Goal: Task Accomplishment & Management: Use online tool/utility

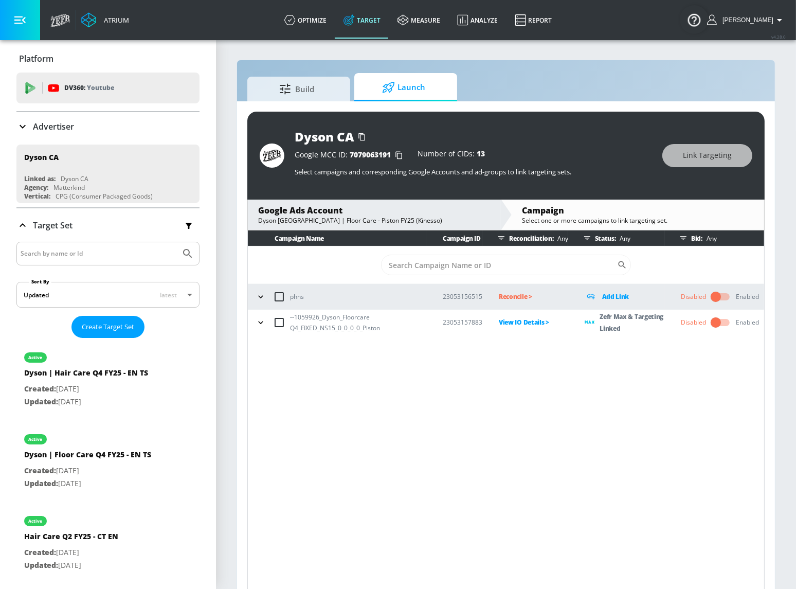
click at [606, 320] on p "Zefr Max & Targeting Linked" at bounding box center [631, 322] width 65 height 24
click at [633, 359] on div "Campaign Name Campaign ID Reconciliation: Any Status: Any Bid: Any ​ phns 23053…" at bounding box center [505, 411] width 517 height 362
click at [258, 323] on icon "button" at bounding box center [260, 322] width 10 height 10
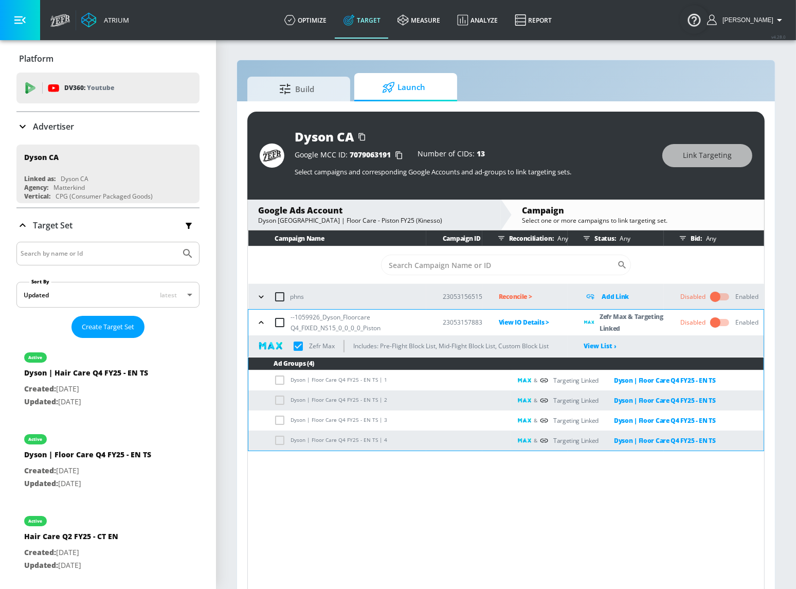
click at [258, 323] on icon "button" at bounding box center [261, 322] width 10 height 10
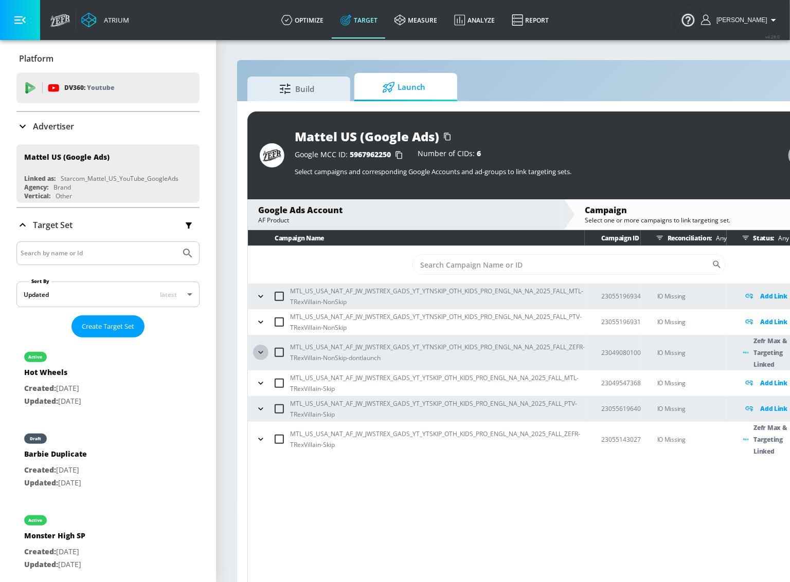
click at [262, 352] on icon "button" at bounding box center [260, 353] width 5 height 3
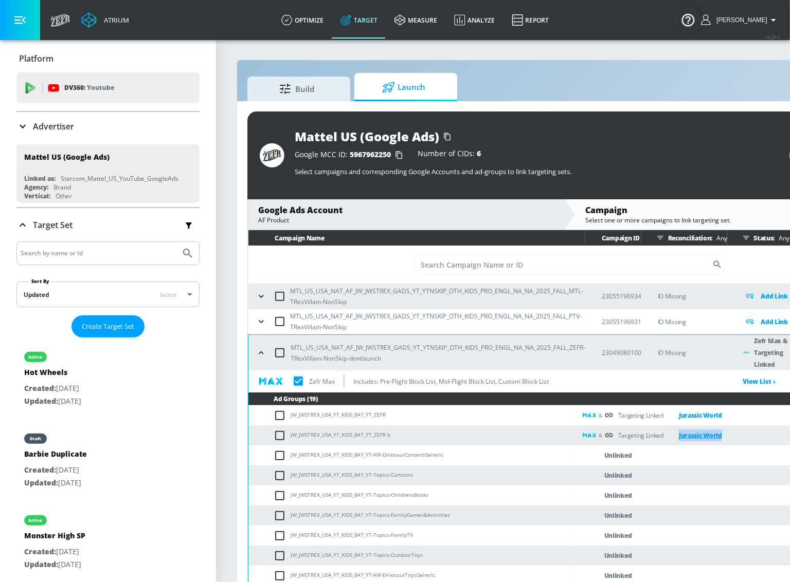
drag, startPoint x: 737, startPoint y: 433, endPoint x: 677, endPoint y: 434, distance: 60.7
click at [677, 434] on div "& Targeting Linked Jurassic World" at bounding box center [736, 436] width 308 height 12
copy link "Jurassic World"
click at [703, 383] on div "Zefr Max Includes: Pre-Flight Block List, Mid-Flight Block List, Custom Block L…" at bounding box center [487, 382] width 479 height 22
click at [309, 84] on span "Build" at bounding box center [297, 87] width 78 height 25
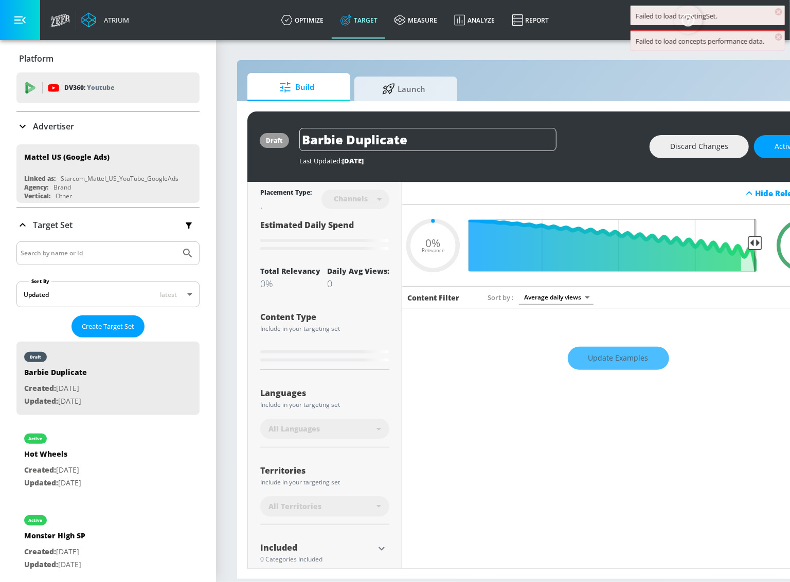
click at [118, 254] on input "Search by name or Id" at bounding box center [99, 253] width 156 height 13
type input "0.65"
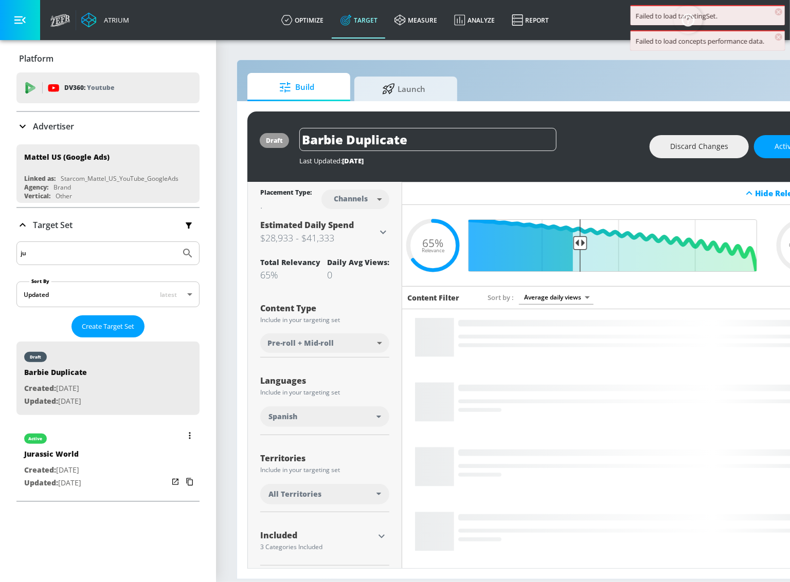
type input "ju"
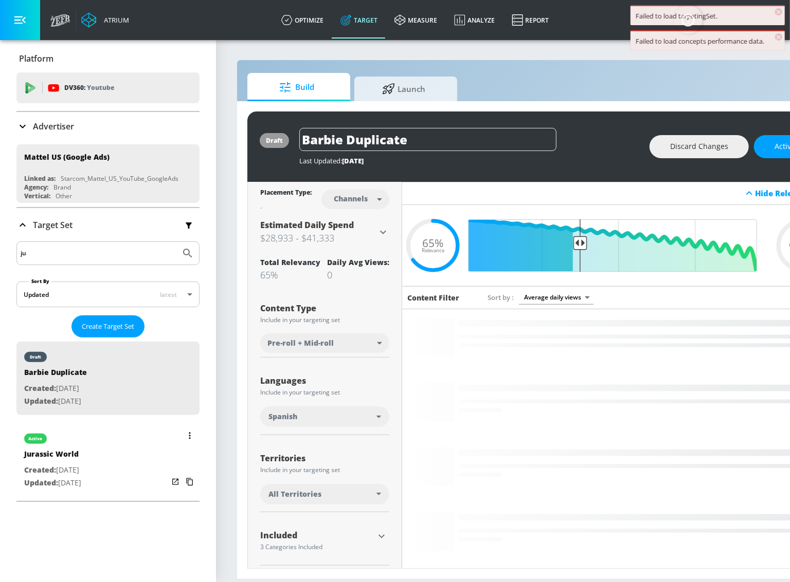
click at [81, 442] on div "active" at bounding box center [52, 437] width 57 height 26
type input "Jurassic World"
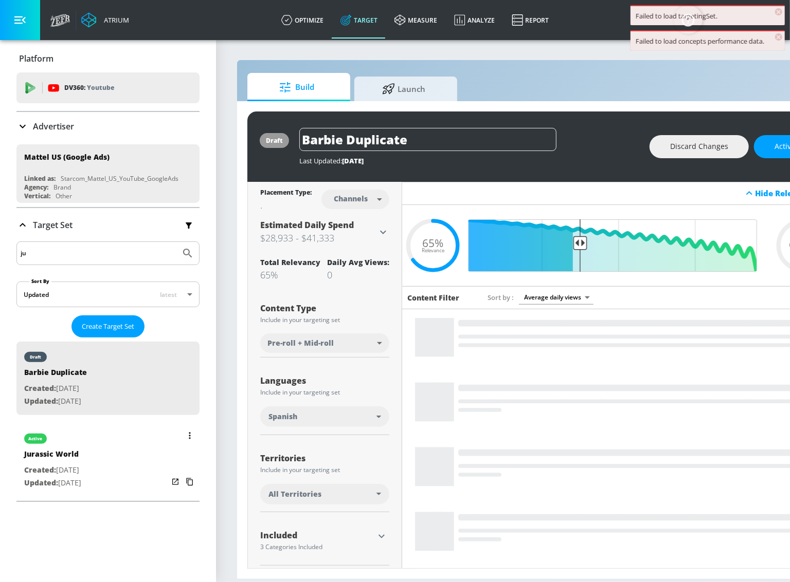
type input "videos"
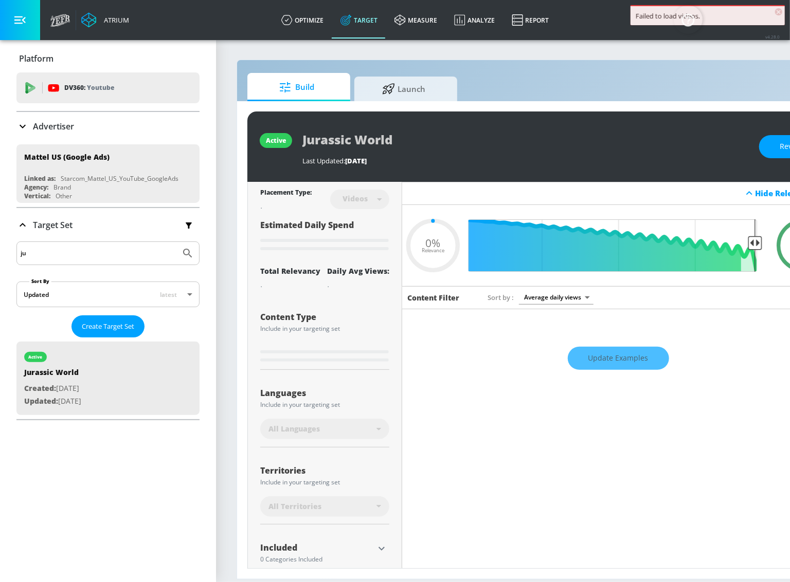
click at [761, 17] on div "Failed to load videos." at bounding box center [707, 15] width 144 height 9
type input "0.6"
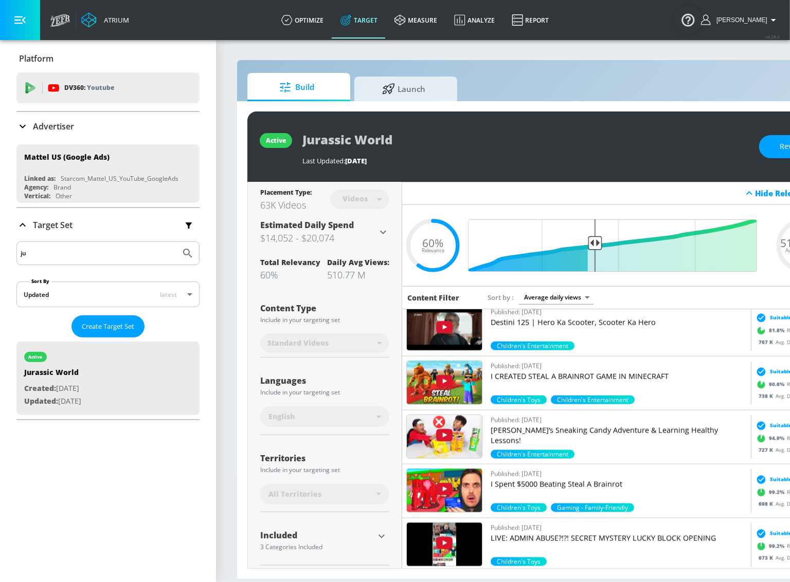
scroll to position [841, 0]
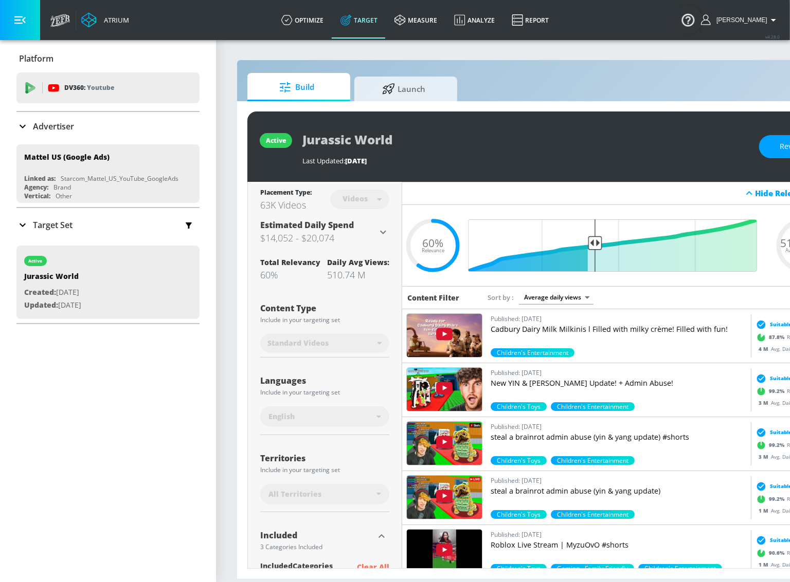
click at [621, 182] on div "Hide Relevancy" at bounding box center [618, 193] width 432 height 23
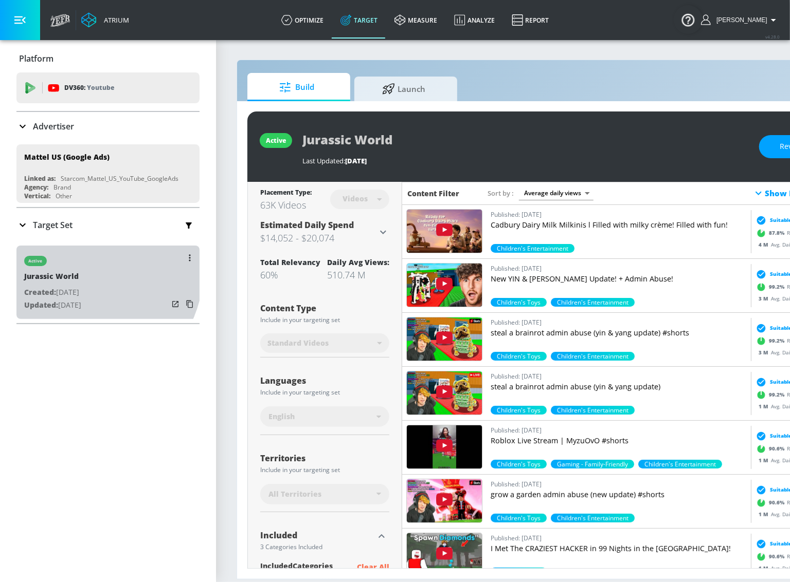
drag, startPoint x: 86, startPoint y: 271, endPoint x: 37, endPoint y: 270, distance: 48.8
click at [28, 271] on div "Jurassic World" at bounding box center [52, 278] width 57 height 15
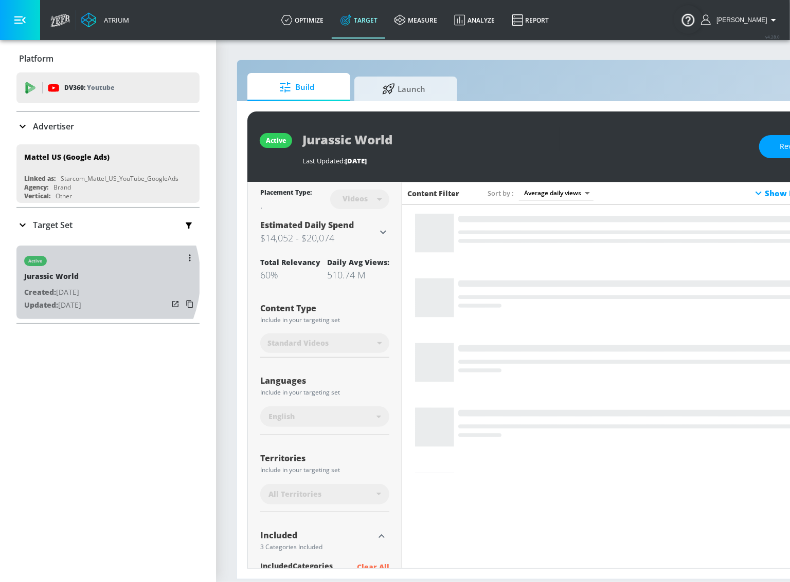
drag, startPoint x: 82, startPoint y: 277, endPoint x: 26, endPoint y: 274, distance: 56.1
click at [27, 275] on div "Jurassic World" at bounding box center [52, 278] width 57 height 15
drag, startPoint x: 20, startPoint y: 274, endPoint x: 84, endPoint y: 277, distance: 63.8
click at [84, 278] on div "active Jurassic World Created: [DATE] Updated: [DATE]" at bounding box center [107, 283] width 183 height 74
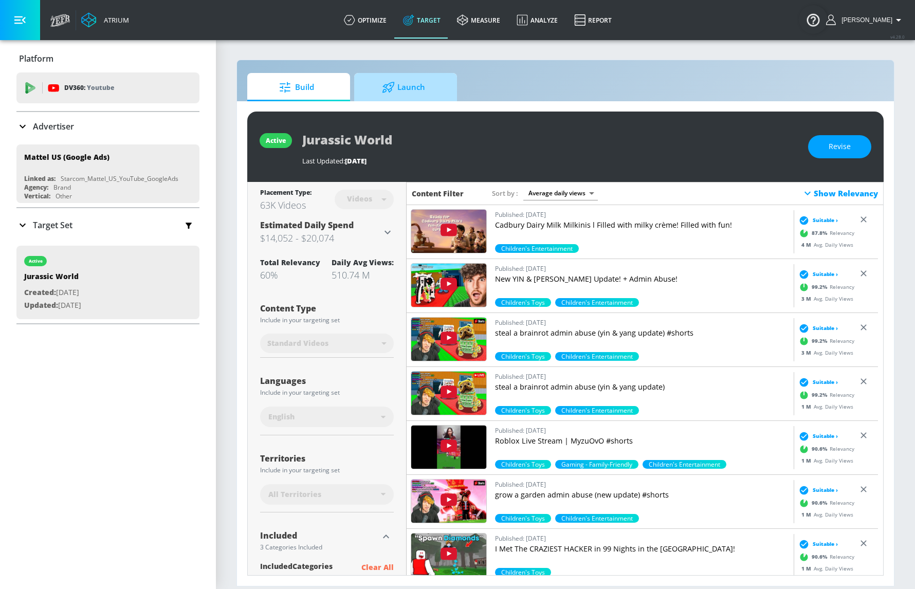
click at [392, 92] on icon at bounding box center [388, 87] width 13 height 11
